Goal: Information Seeking & Learning: Check status

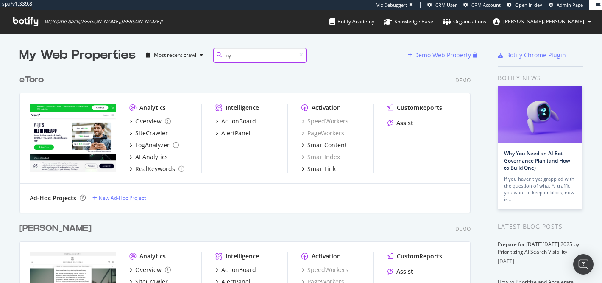
scroll to position [593, 458]
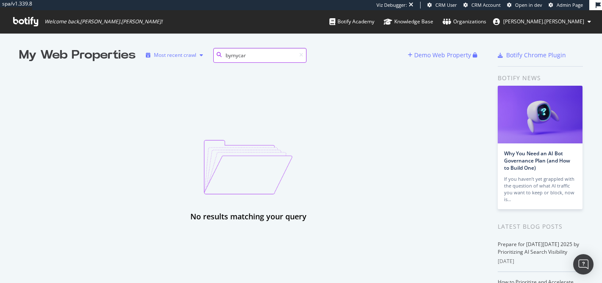
type input "bymycar"
click at [178, 51] on div "Most recent crawl" at bounding box center [174, 55] width 64 height 13
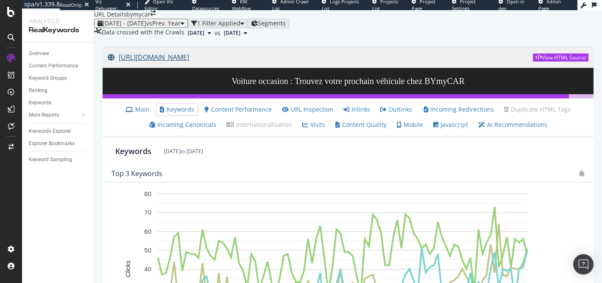
click at [153, 68] on link "https://www.bymycar.fr/v/voiture-occasion" at bounding box center [320, 57] width 425 height 21
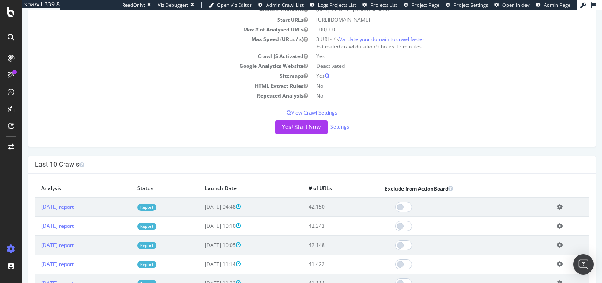
scroll to position [83, 0]
click at [74, 205] on link "2025 Oct. 14th report" at bounding box center [57, 206] width 33 height 7
